Goal: Information Seeking & Learning: Learn about a topic

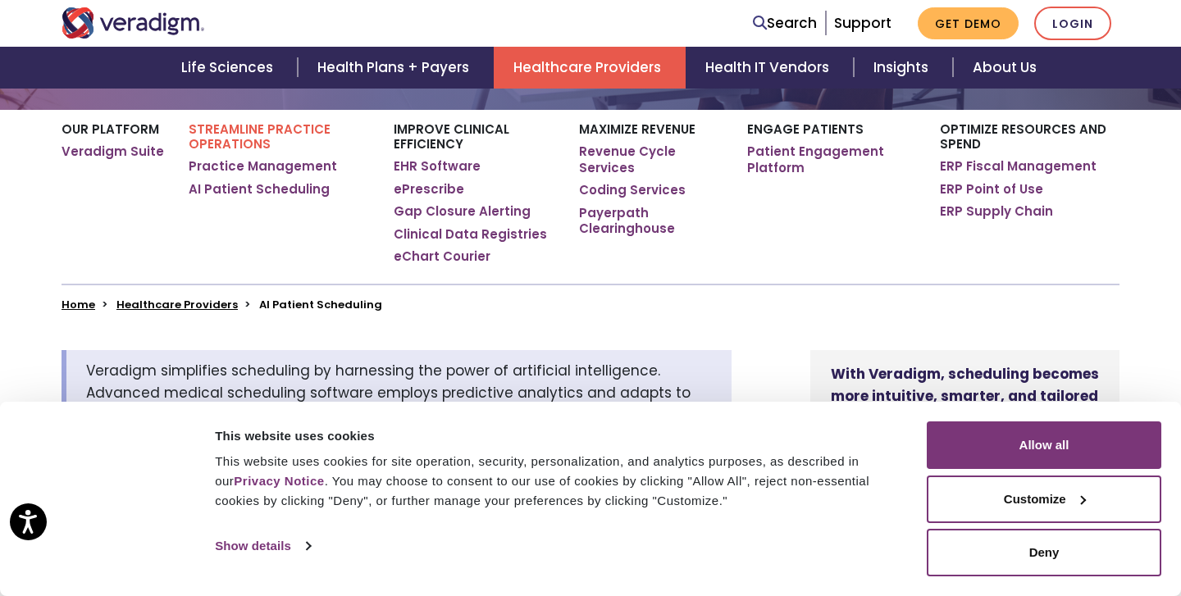
scroll to position [293, 0]
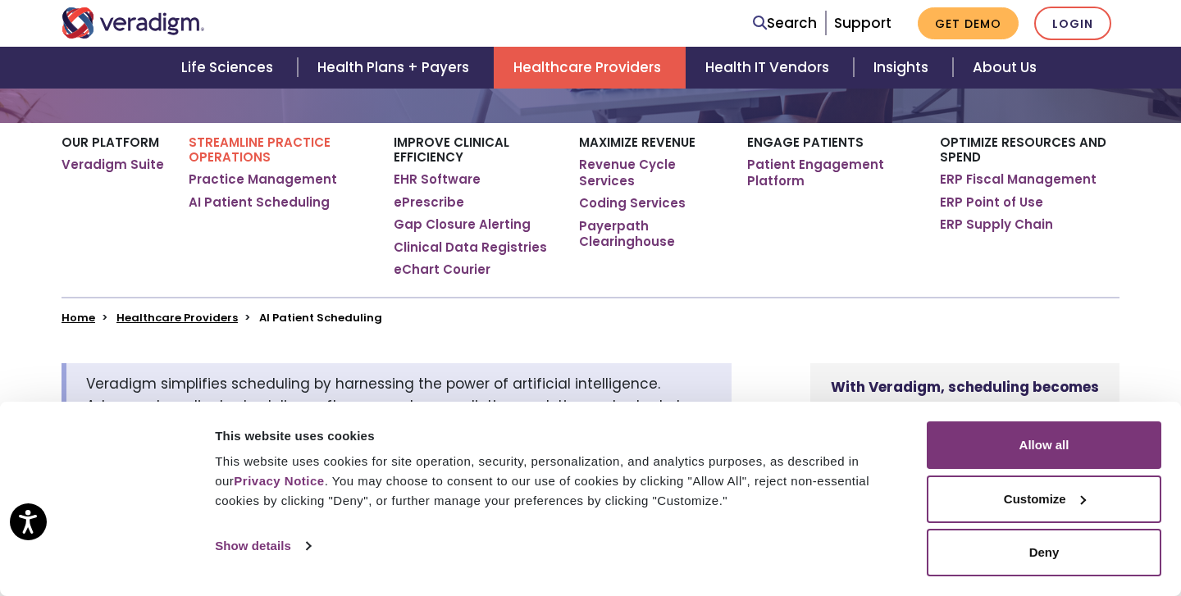
scroll to position [269, 0]
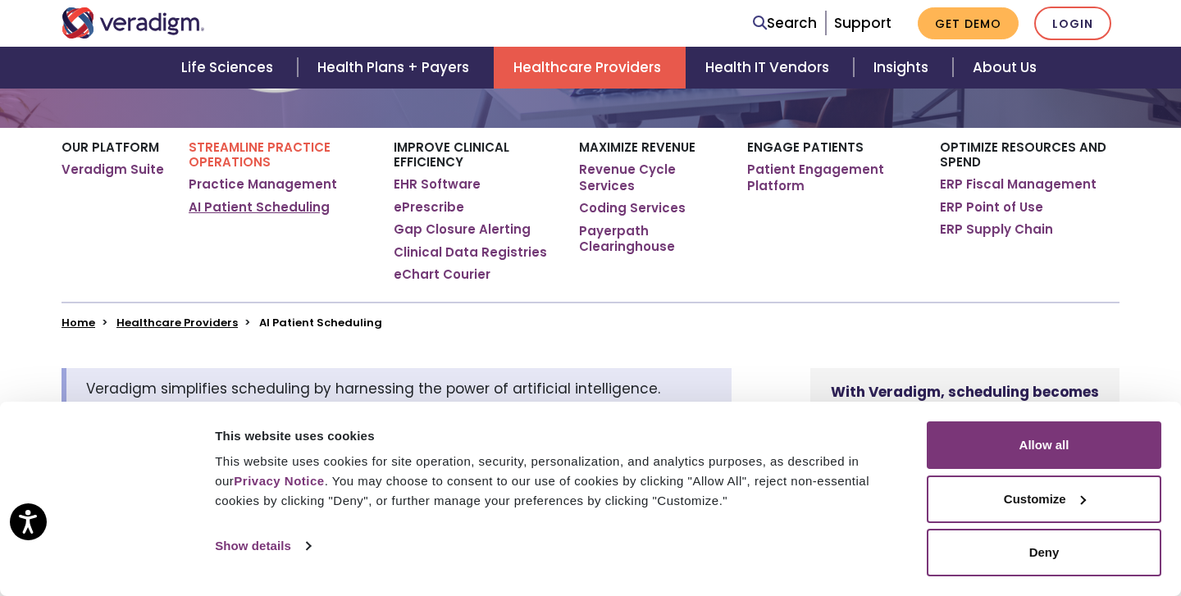
click at [245, 206] on link "AI Patient Scheduling" at bounding box center [259, 207] width 141 height 16
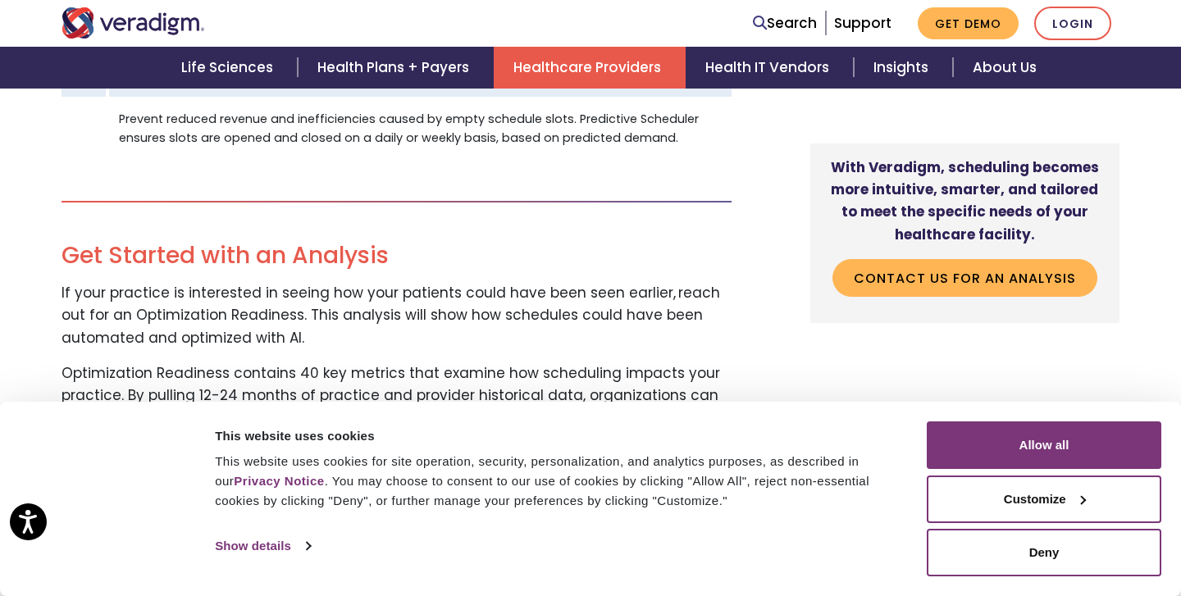
scroll to position [2102, 0]
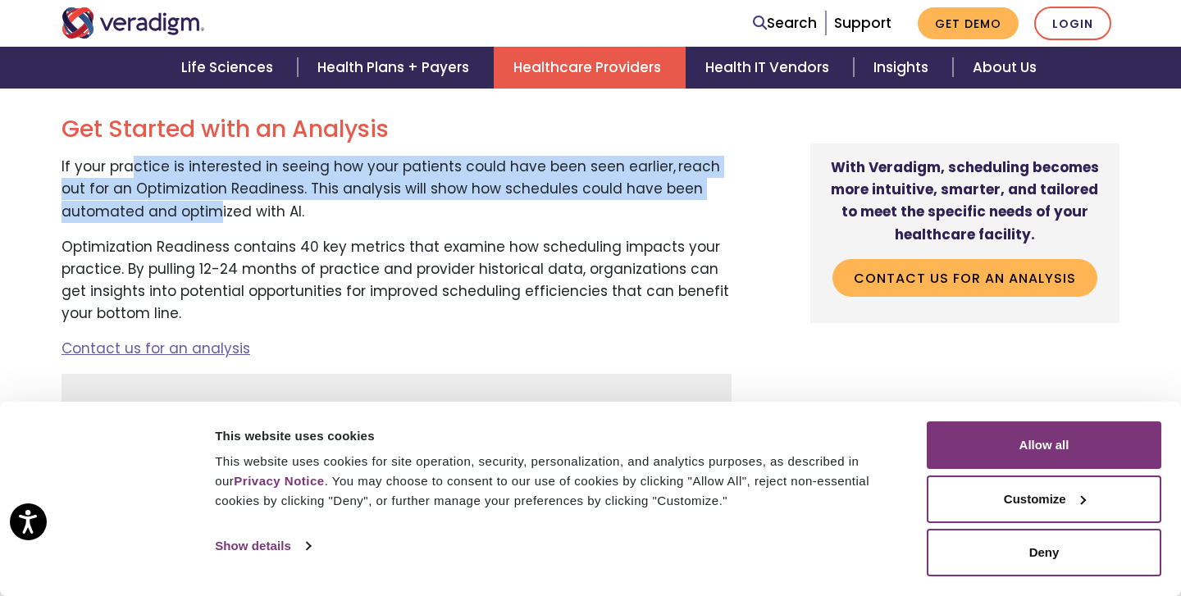
drag, startPoint x: 134, startPoint y: 171, endPoint x: 210, endPoint y: 207, distance: 84.7
click at [211, 208] on p "If your practice is interested in seeing how your patients could have been seen…" at bounding box center [396, 189] width 670 height 67
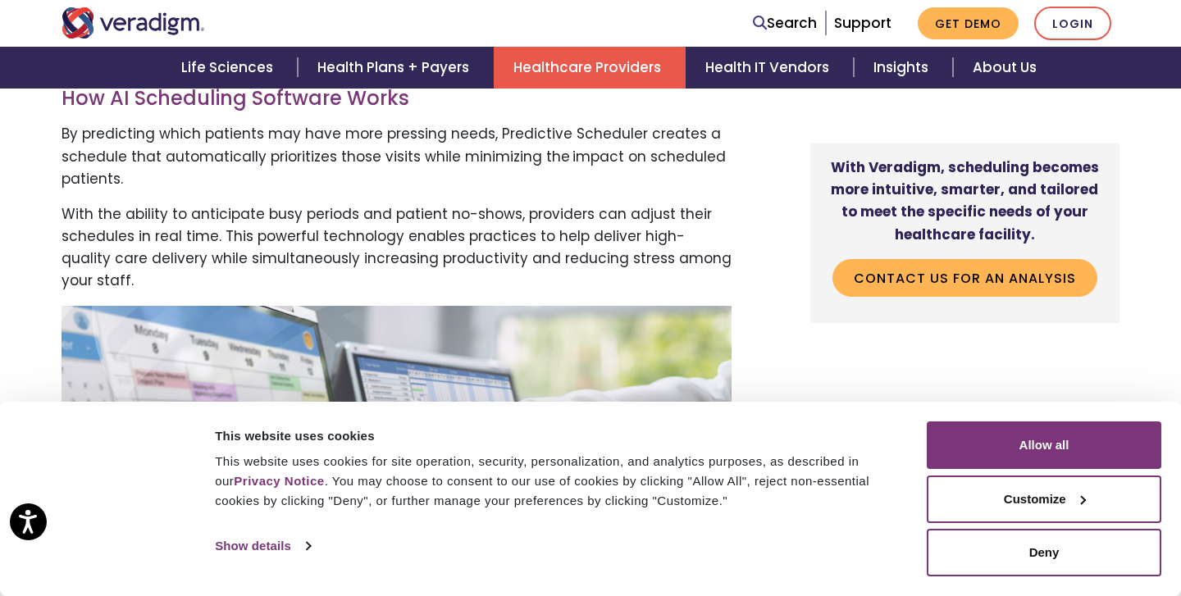
scroll to position [1176, 0]
